Goal: Information Seeking & Learning: Learn about a topic

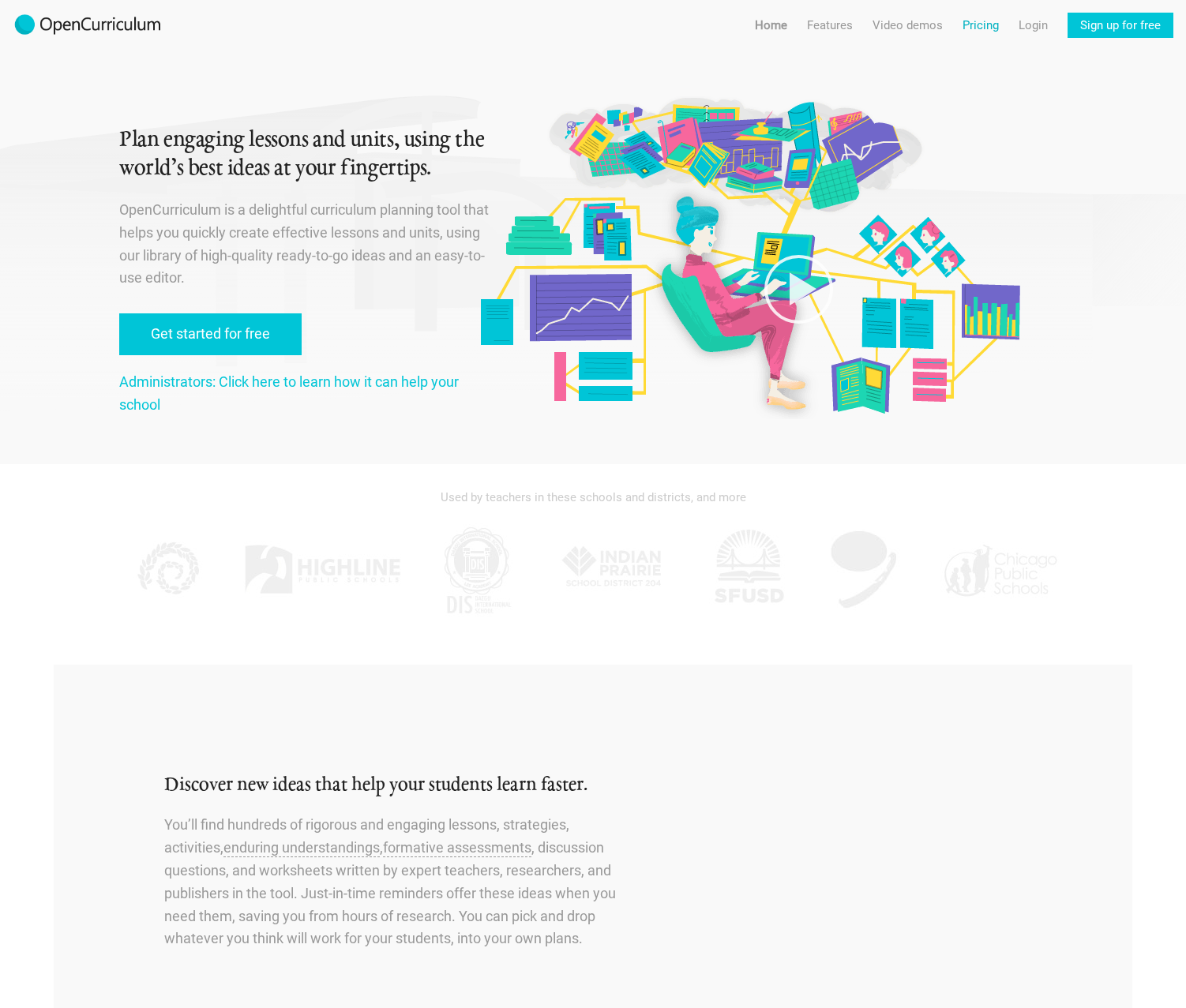
click at [982, 16] on link "Pricing" at bounding box center [980, 26] width 36 height 26
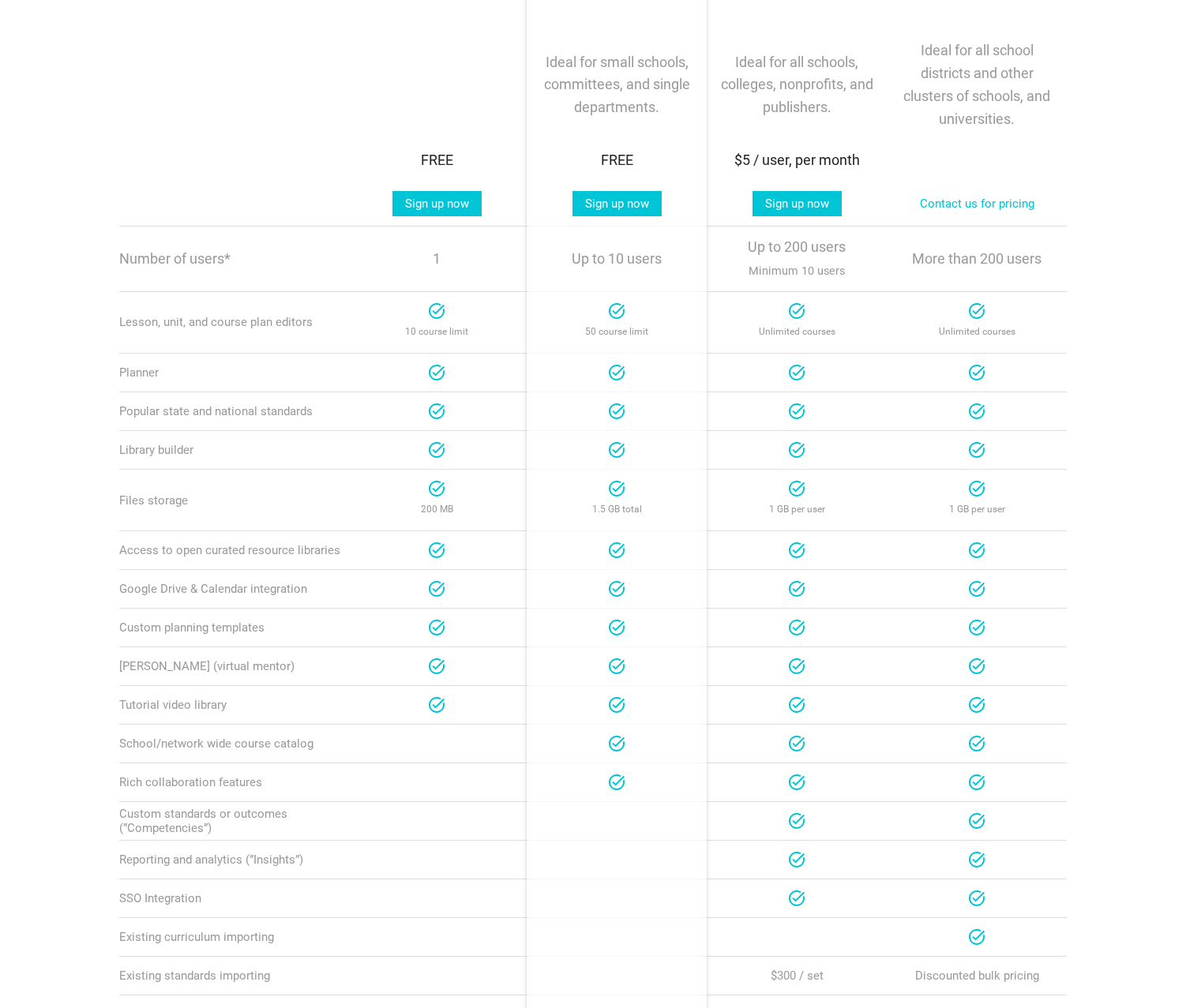
scroll to position [395, 0]
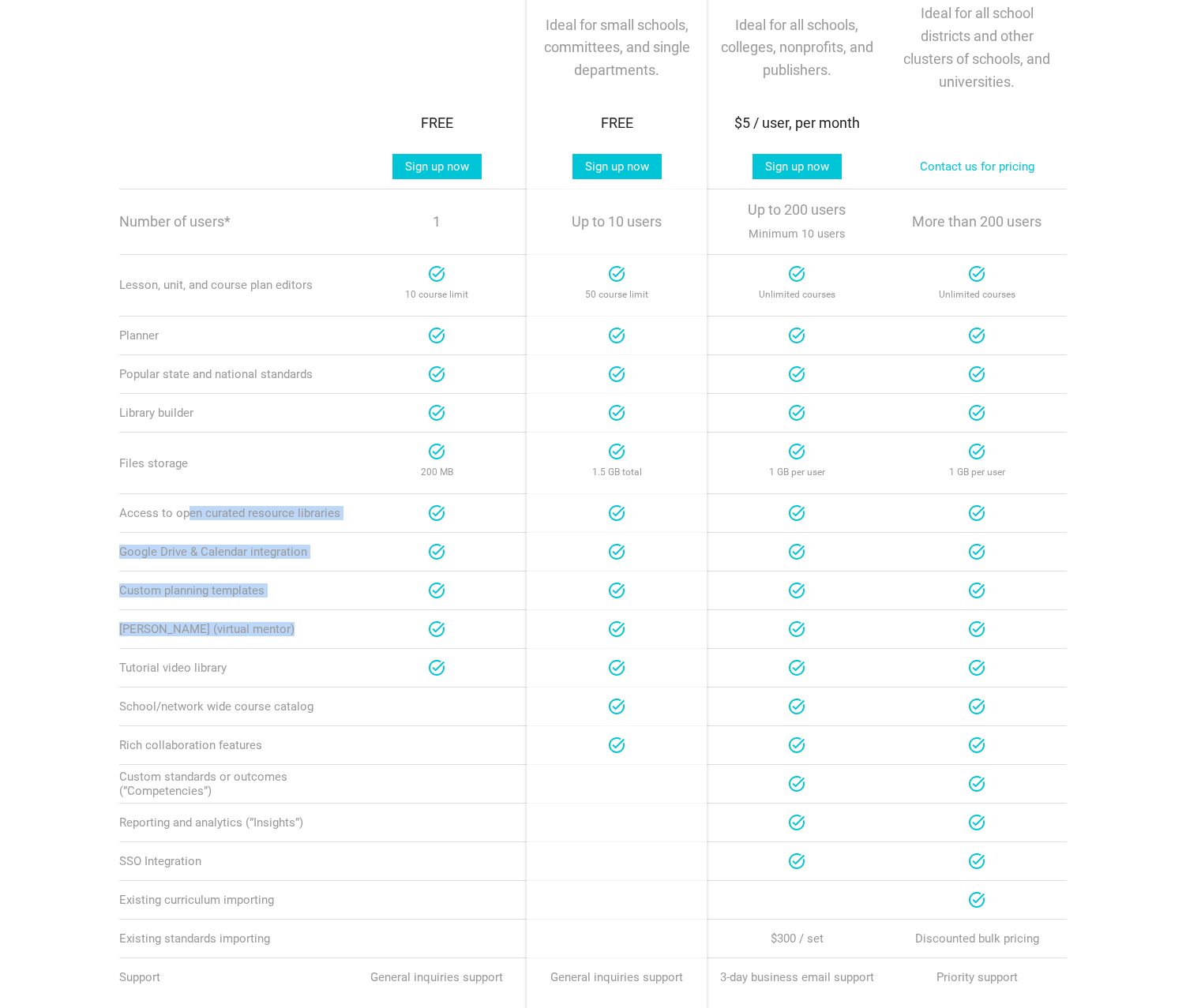
drag, startPoint x: 190, startPoint y: 517, endPoint x: 377, endPoint y: 627, distance: 217.0
click at [377, 627] on div "Teacher Team School Network Plans Teacher For individual teachers or curriculum…" at bounding box center [593, 463] width 947 height 1098
click at [358, 697] on div "Teacher" at bounding box center [436, 706] width 180 height 20
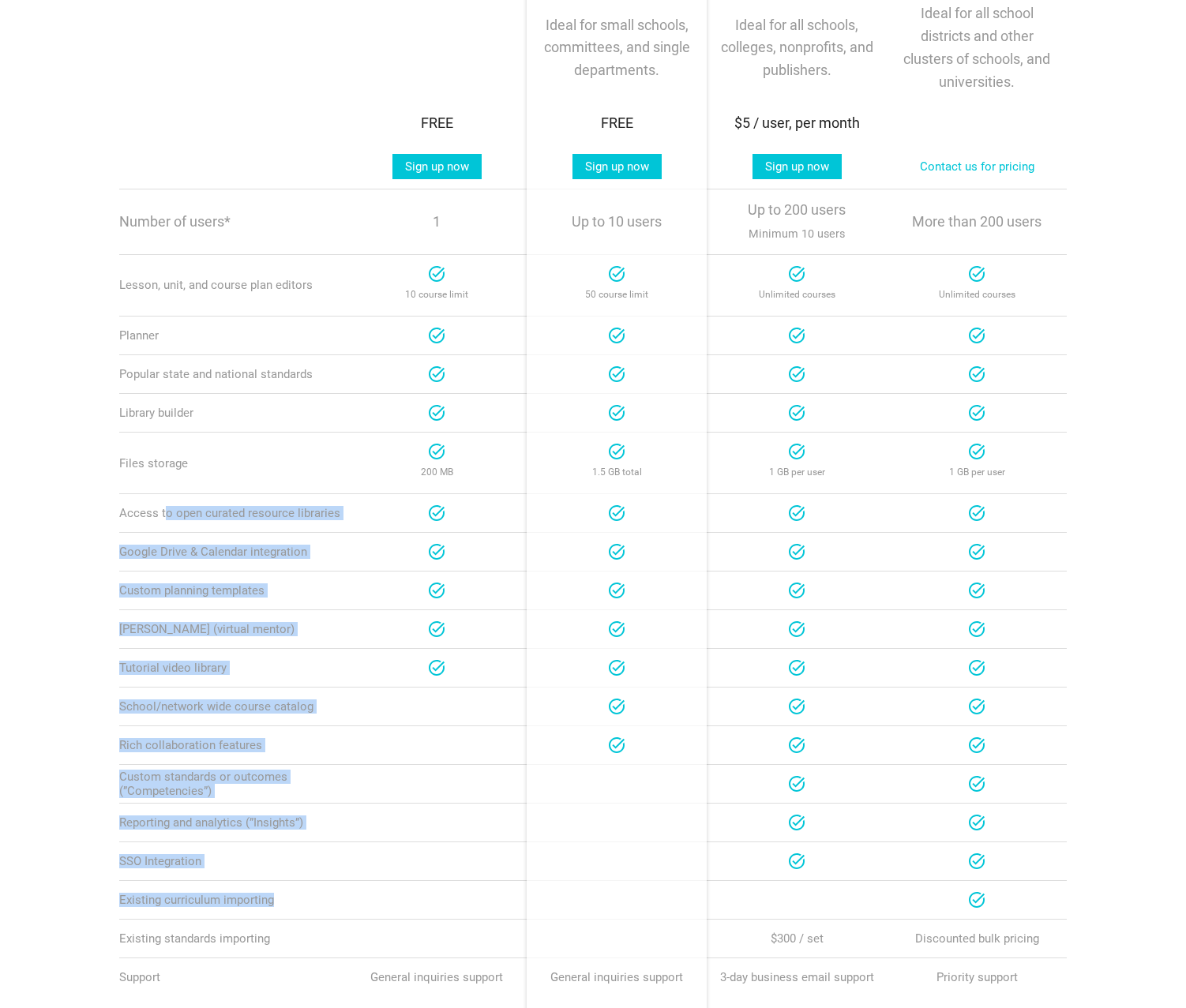
drag, startPoint x: 163, startPoint y: 512, endPoint x: 340, endPoint y: 907, distance: 432.8
click at [334, 904] on div "Teacher Team School Network Plans Teacher For individual teachers or curriculum…" at bounding box center [593, 463] width 947 height 1098
click at [364, 833] on div "Reporting and analytics (”Insights”) Teacher Team School Network" at bounding box center [593, 822] width 947 height 38
click at [366, 824] on div "Teacher" at bounding box center [436, 823] width 180 height 20
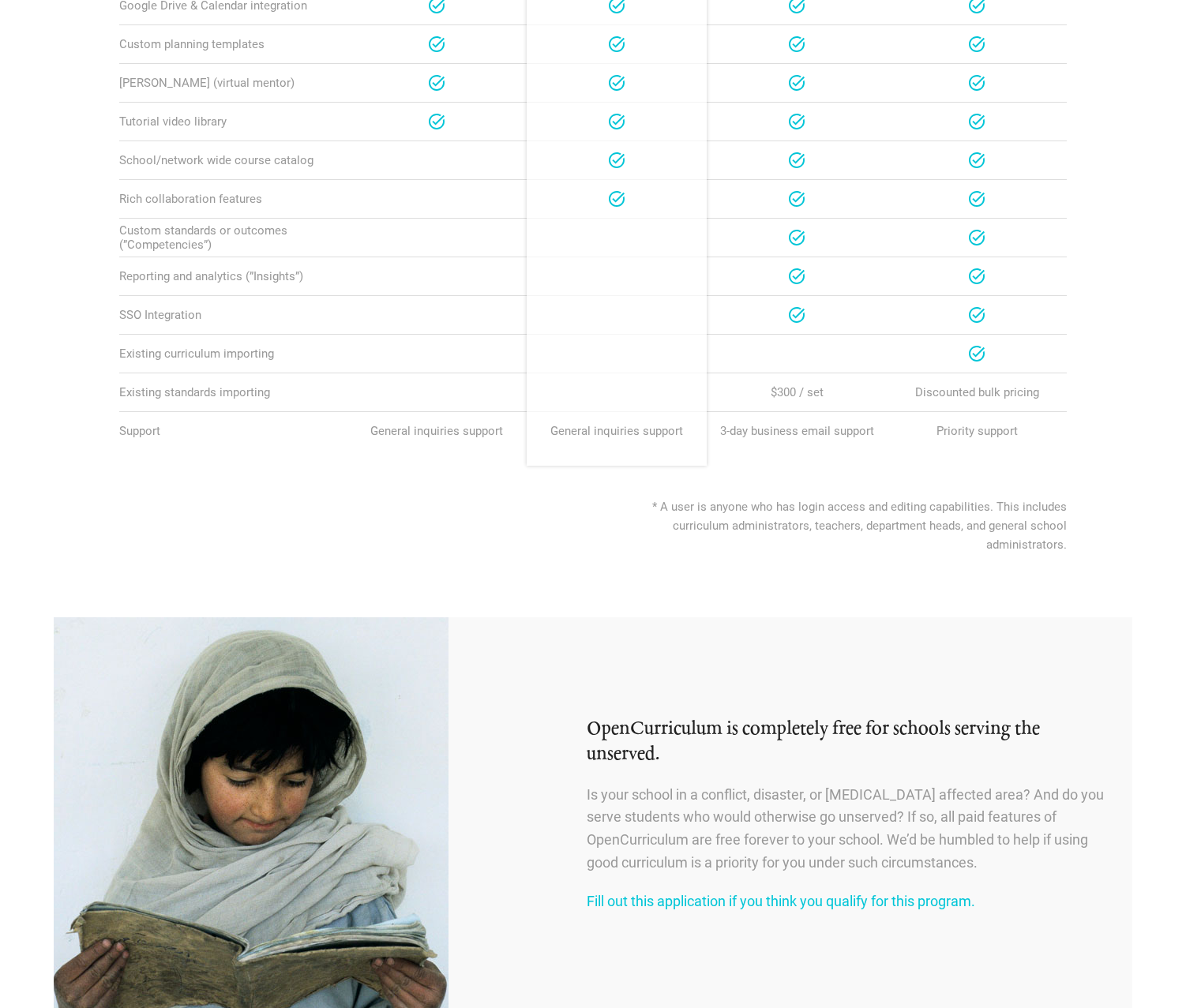
scroll to position [947, 0]
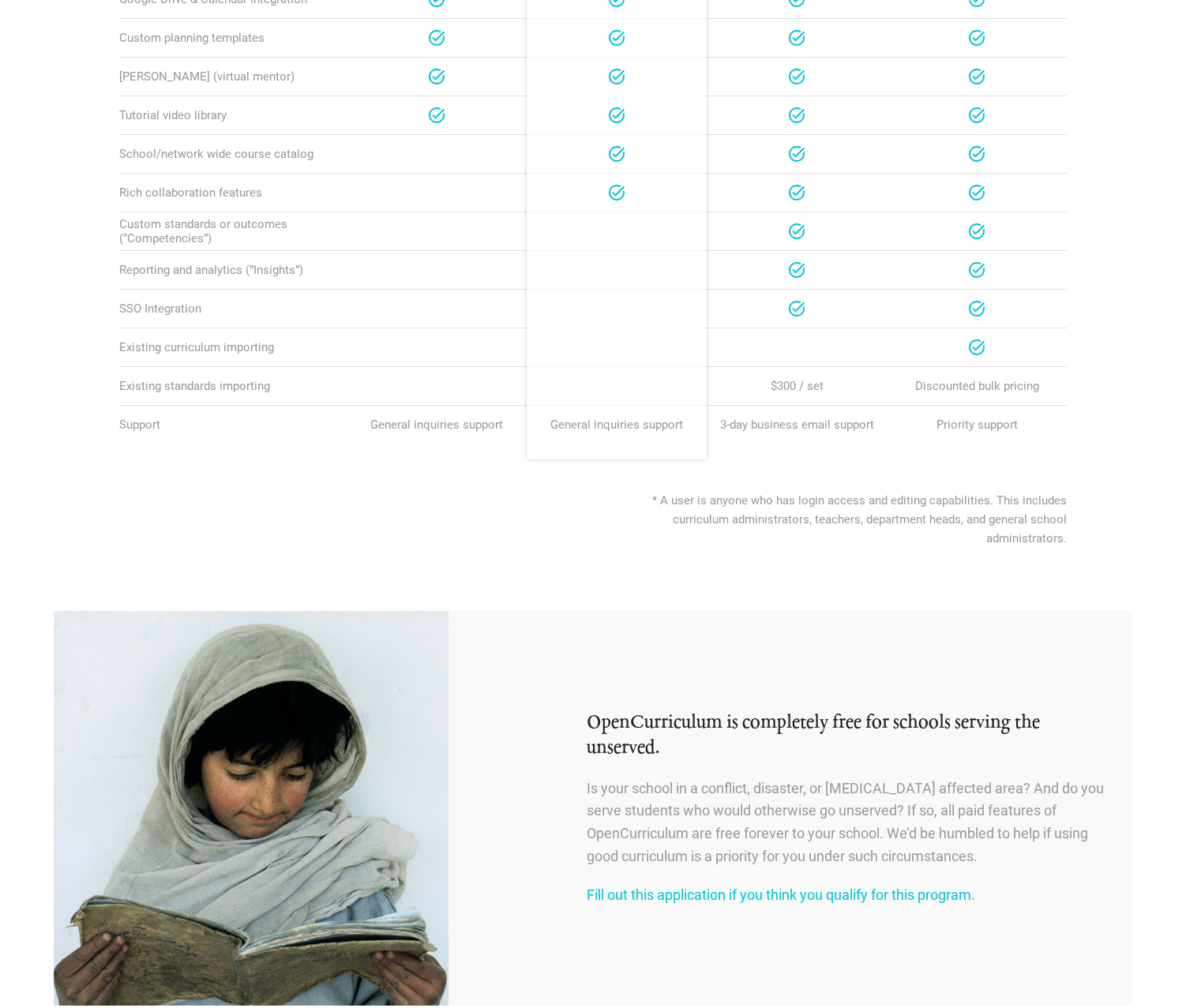
click at [534, 579] on body "Menu Home Features Features For teachers Features For administrators Video demo…" at bounding box center [593, 75] width 1186 height 2043
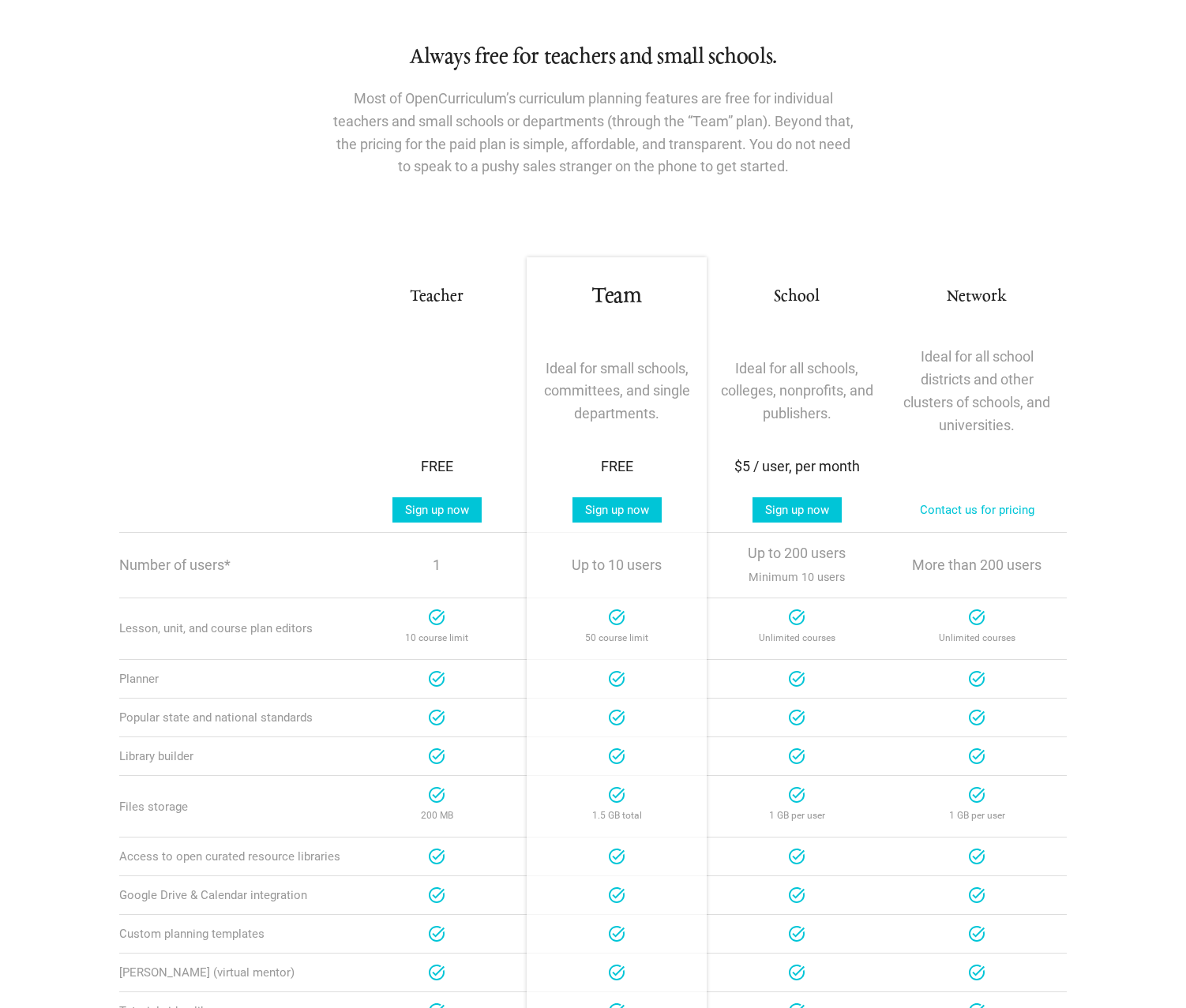
scroll to position [0, 0]
